Goal: Check status: Check status

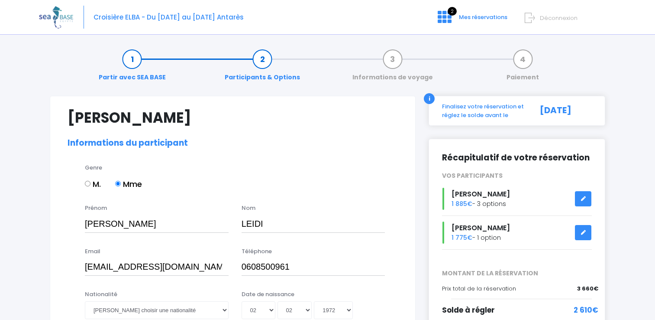
select select "N2"
click at [471, 21] on span "Mes réservations" at bounding box center [483, 17] width 49 height 8
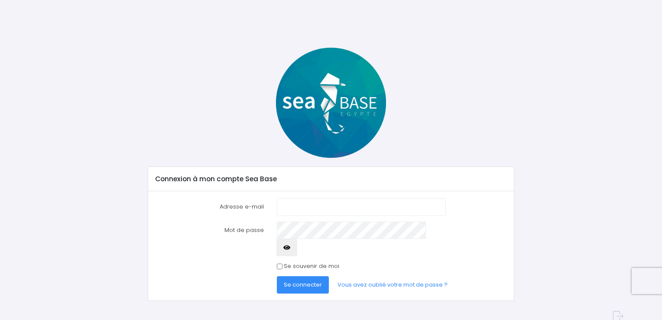
type input "[EMAIL_ADDRESS][DOMAIN_NAME]"
click at [297, 239] on button "button" at bounding box center [286, 247] width 21 height 17
